Goal: Information Seeking & Learning: Learn about a topic

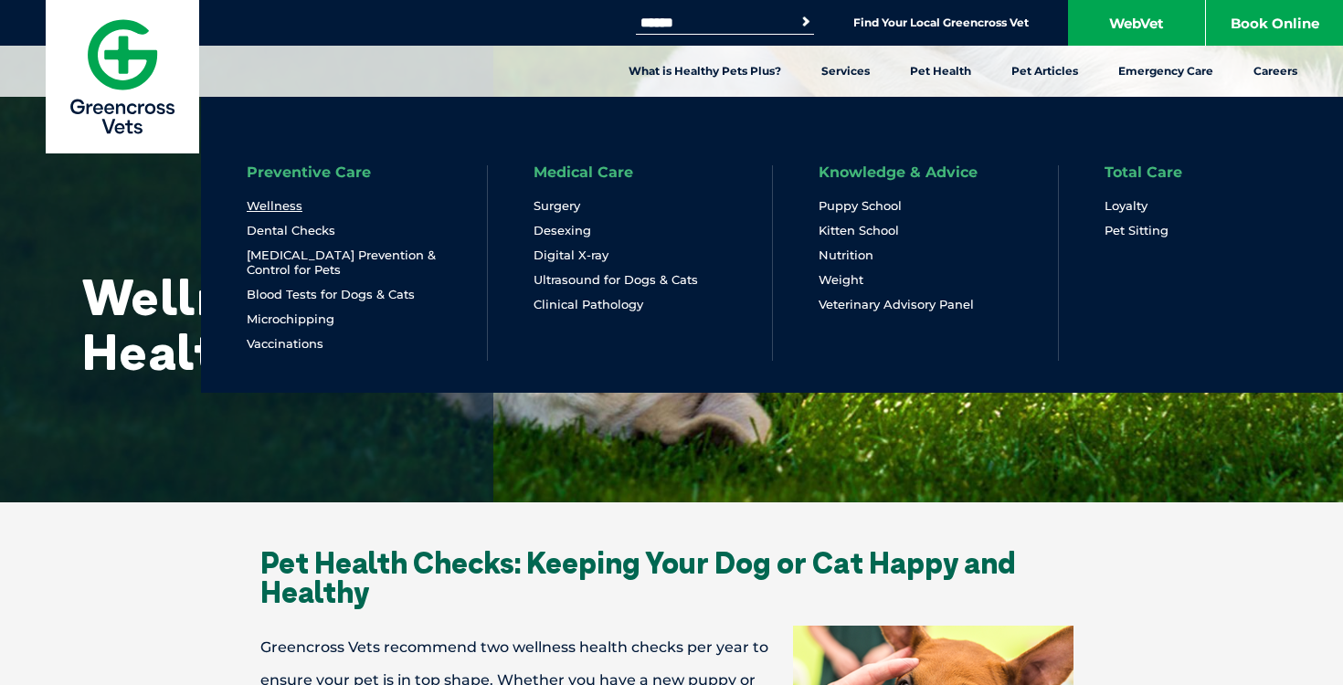
click at [282, 210] on link "Wellness" at bounding box center [275, 206] width 56 height 16
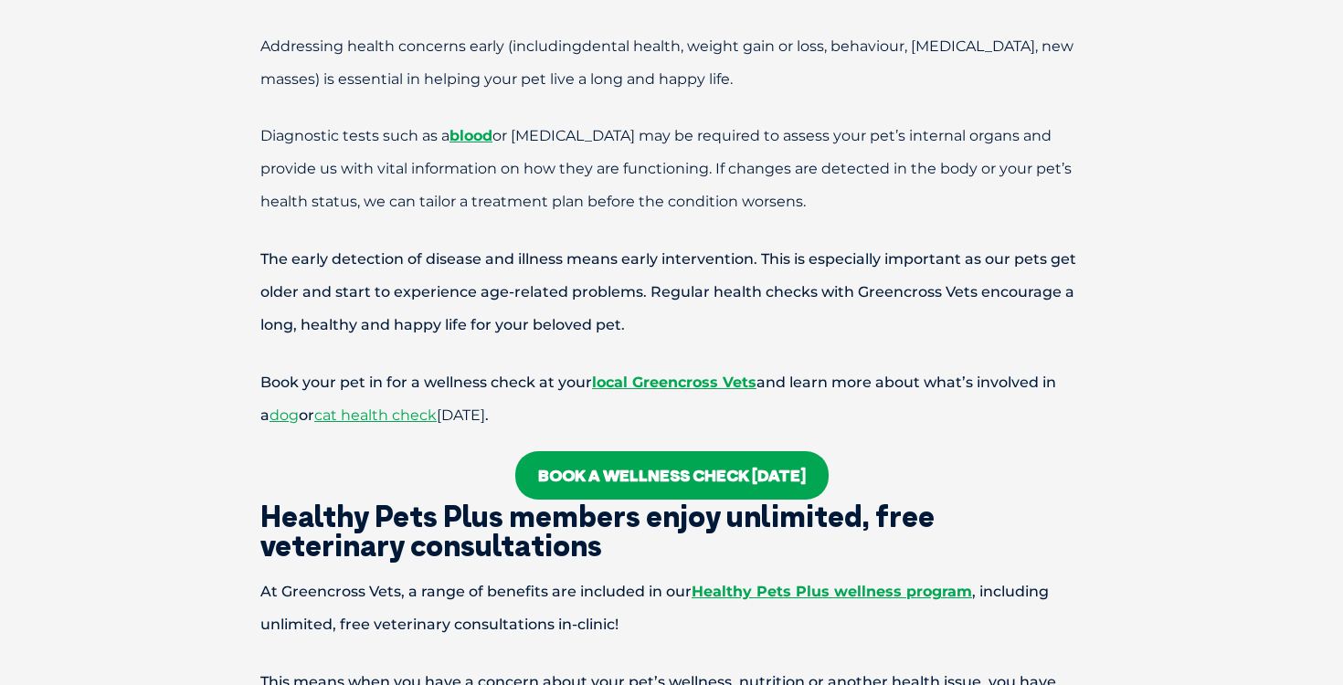
scroll to position [1090, 0]
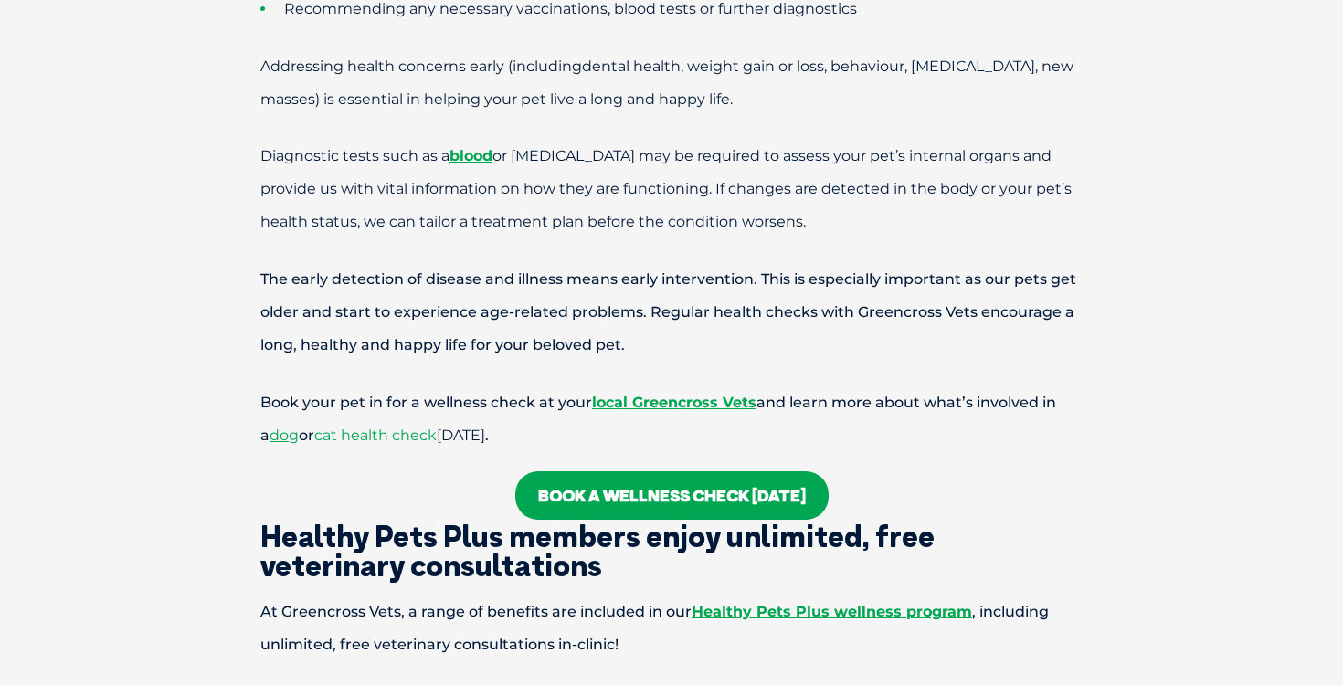
click at [342, 433] on span "cat health check" at bounding box center [375, 435] width 122 height 17
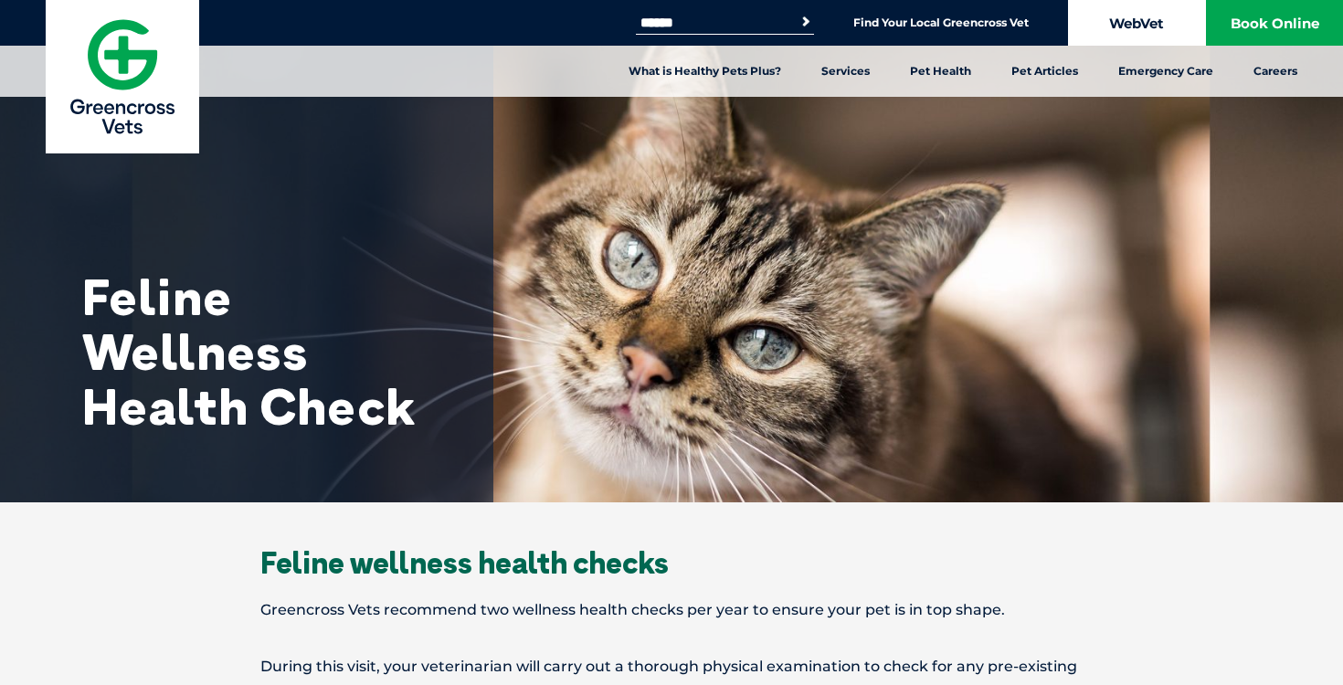
click at [1146, 24] on link "WebVet" at bounding box center [1136, 23] width 137 height 46
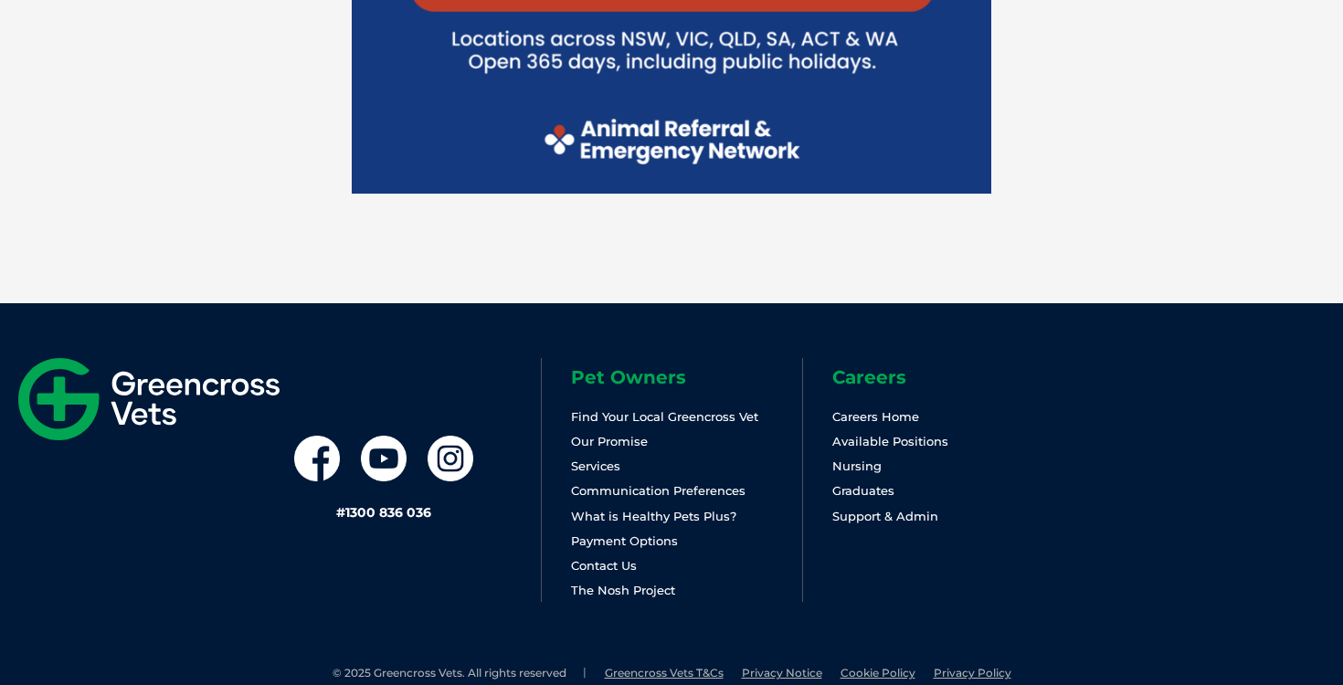
scroll to position [4298, 0]
